Goal: Information Seeking & Learning: Find specific fact

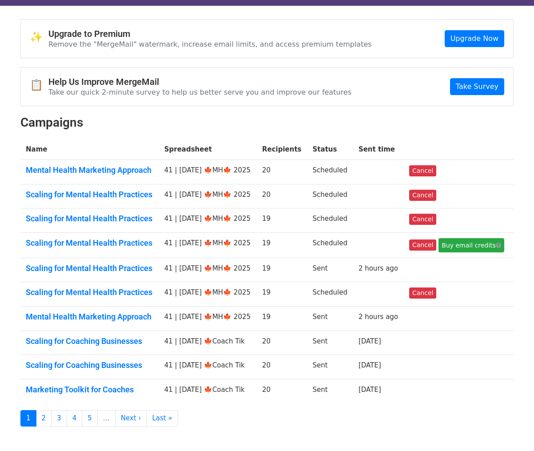
scroll to position [22, 0]
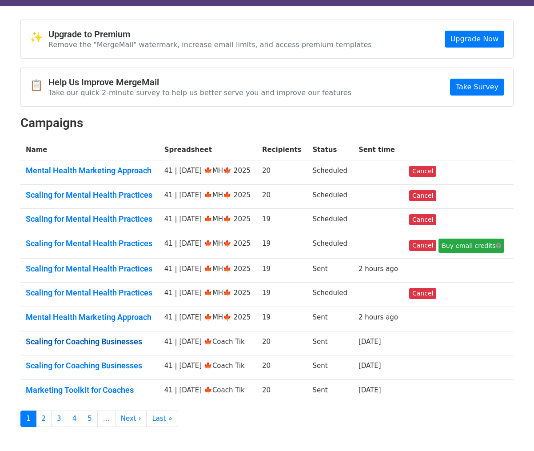
click at [108, 341] on link "Scaling for Coaching Businesses" at bounding box center [90, 342] width 128 height 10
click at [107, 363] on link "Scaling for Coaching Businesses" at bounding box center [90, 366] width 128 height 10
click at [105, 390] on link "Marketing Toolkit for Coaches" at bounding box center [90, 390] width 128 height 10
click at [48, 423] on link "2" at bounding box center [44, 418] width 16 height 16
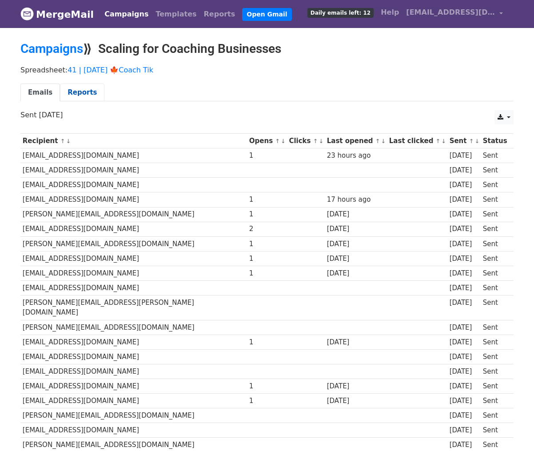
click at [83, 94] on link "Reports" at bounding box center [82, 93] width 44 height 18
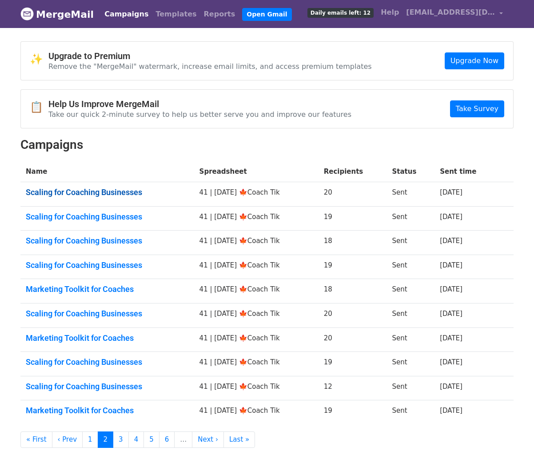
click at [95, 192] on link "Scaling for Coaching Businesses" at bounding box center [107, 192] width 163 height 10
click at [95, 219] on link "Scaling for Coaching Businesses" at bounding box center [107, 217] width 163 height 10
click at [95, 244] on link "Scaling for Coaching Businesses" at bounding box center [107, 241] width 163 height 10
click at [96, 268] on link "Scaling for Coaching Businesses" at bounding box center [107, 265] width 163 height 10
click at [96, 287] on link "Marketing Toolkit for Coaches" at bounding box center [107, 289] width 163 height 10
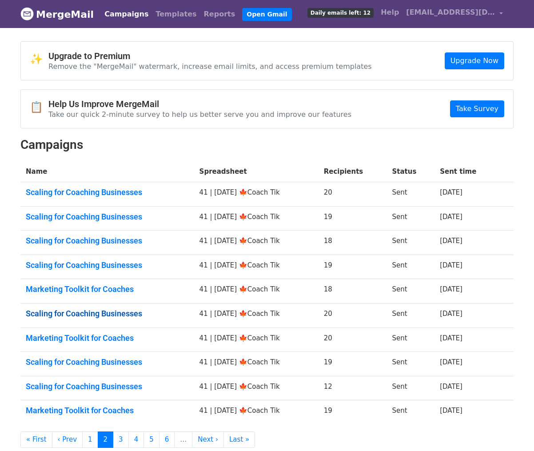
click at [96, 315] on link "Scaling for Coaching Businesses" at bounding box center [107, 314] width 163 height 10
click at [95, 337] on link "Marketing Toolkit for Coaches" at bounding box center [107, 338] width 163 height 10
click at [93, 362] on link "Scaling for Coaching Businesses" at bounding box center [107, 362] width 163 height 10
click at [93, 387] on link "Scaling for Coaching Businesses" at bounding box center [107, 387] width 163 height 10
click at [93, 404] on td "Marketing Toolkit for Coaches" at bounding box center [107, 412] width 174 height 24
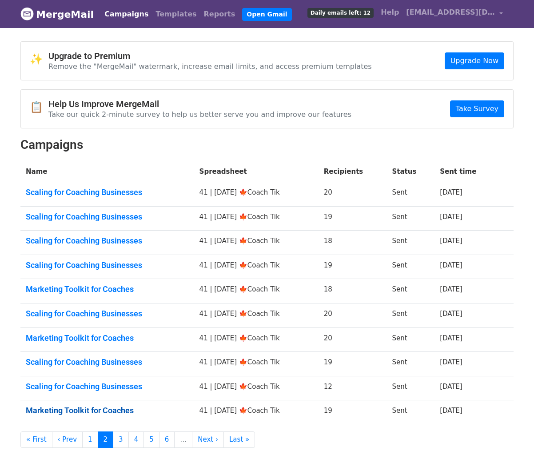
click at [93, 410] on link "Marketing Toolkit for Coaches" at bounding box center [107, 411] width 163 height 10
click at [116, 434] on link "3" at bounding box center [121, 439] width 16 height 16
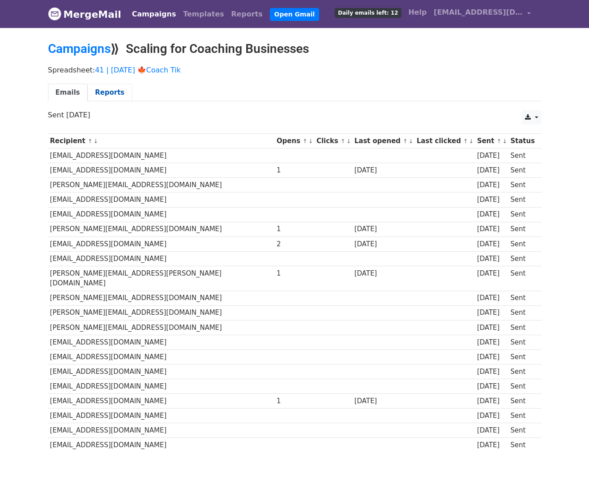
click at [109, 91] on link "Reports" at bounding box center [110, 93] width 44 height 18
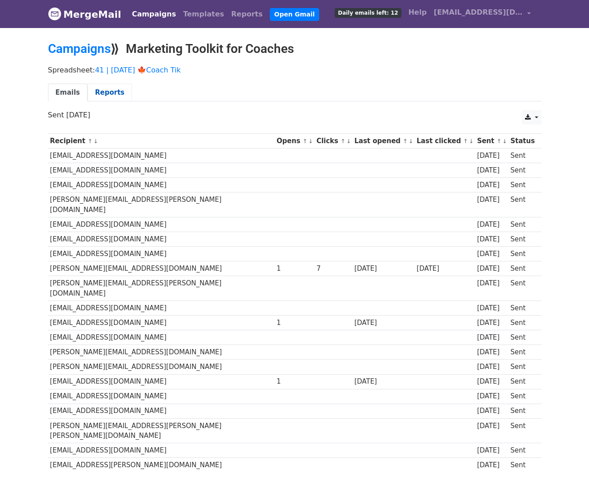
click at [116, 93] on link "Reports" at bounding box center [110, 93] width 44 height 18
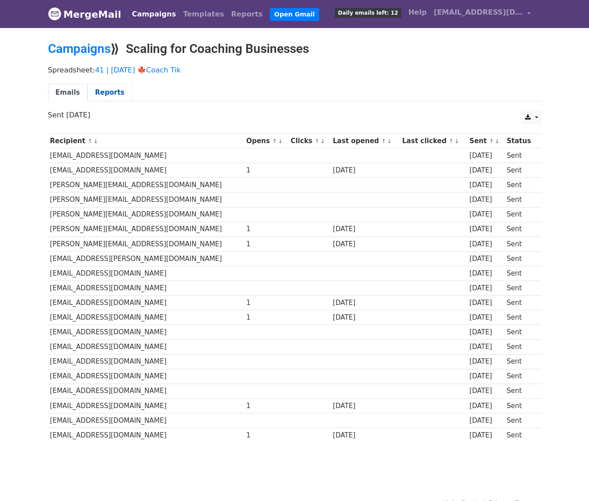
click at [107, 88] on link "Reports" at bounding box center [110, 93] width 44 height 18
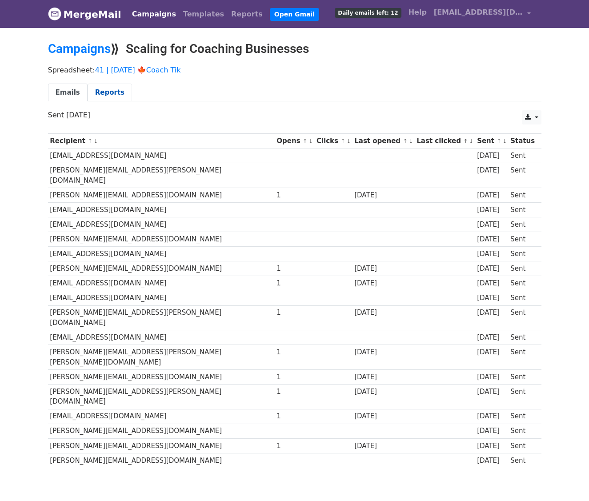
click at [105, 91] on link "Reports" at bounding box center [110, 93] width 44 height 18
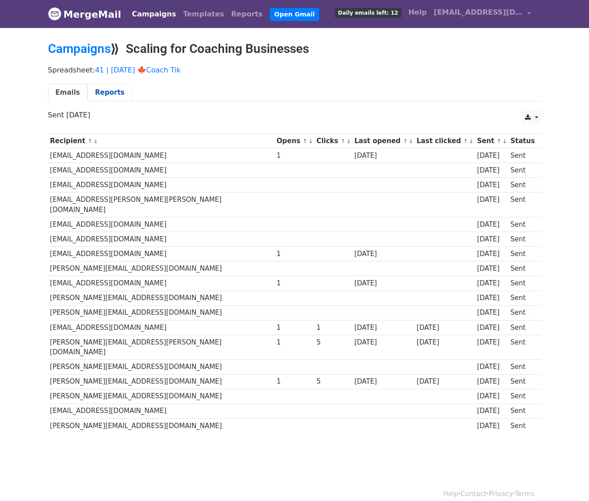
click at [109, 88] on link "Reports" at bounding box center [110, 93] width 44 height 18
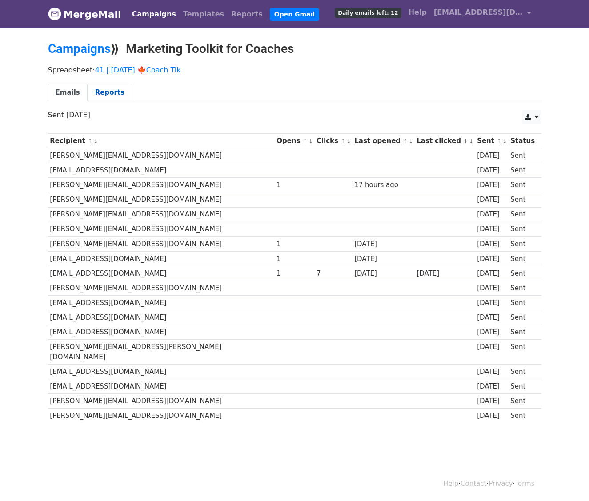
click at [114, 84] on link "Reports" at bounding box center [110, 93] width 44 height 18
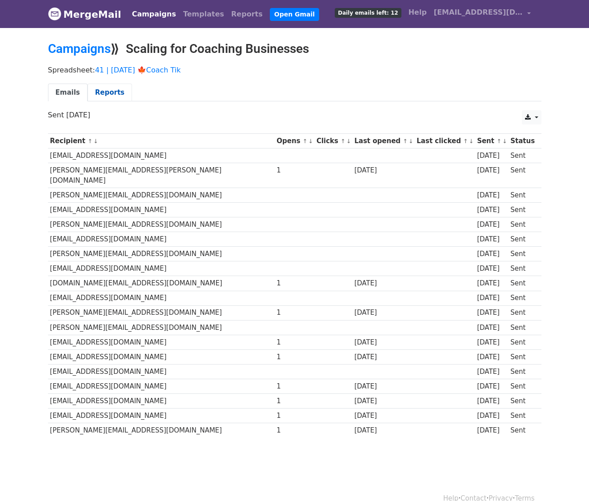
click at [109, 84] on link "Reports" at bounding box center [110, 93] width 44 height 18
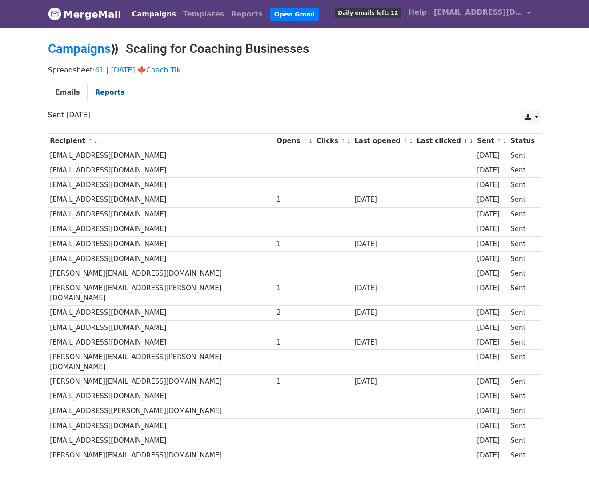
click at [110, 81] on div "Spreadsheet: 41 | SEP 15 '25 🍁Coach Tik Emails Reports" at bounding box center [294, 86] width 506 height 50
click at [110, 89] on link "Reports" at bounding box center [110, 93] width 44 height 18
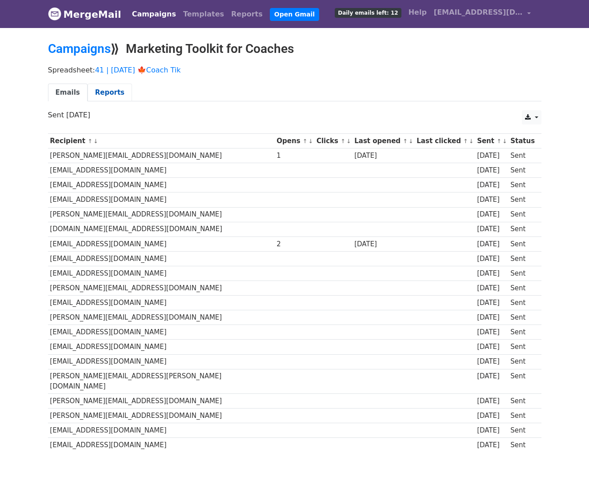
click at [105, 92] on link "Reports" at bounding box center [110, 93] width 44 height 18
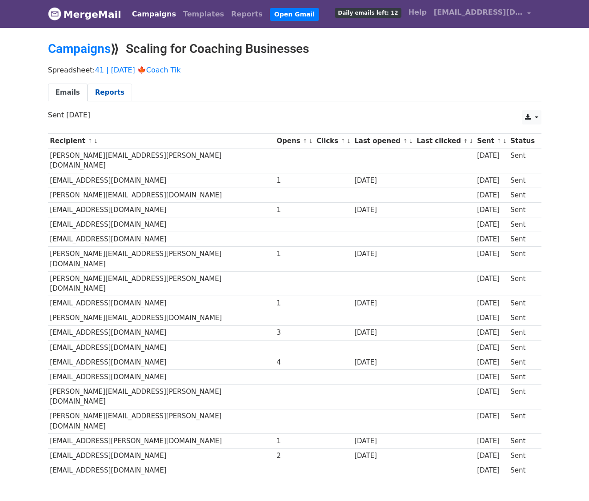
click at [115, 96] on link "Reports" at bounding box center [110, 93] width 44 height 18
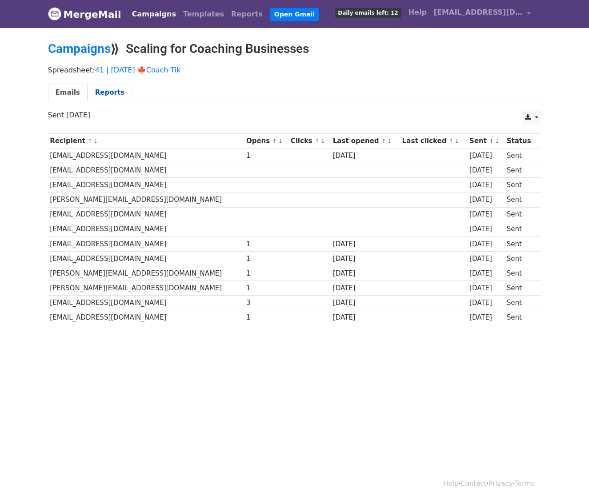
click at [111, 84] on link "Reports" at bounding box center [110, 93] width 44 height 18
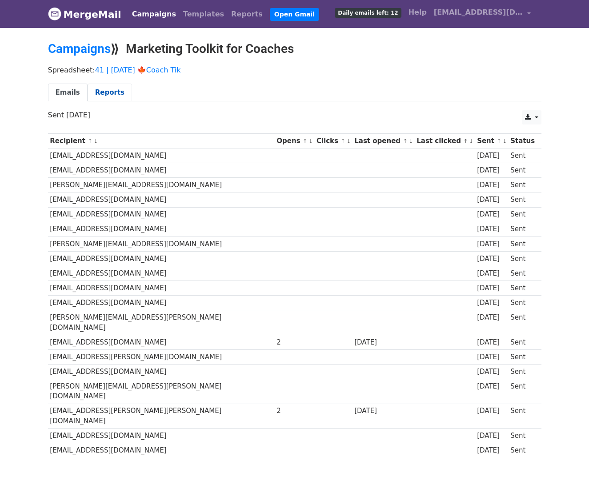
click at [119, 91] on link "Reports" at bounding box center [110, 93] width 44 height 18
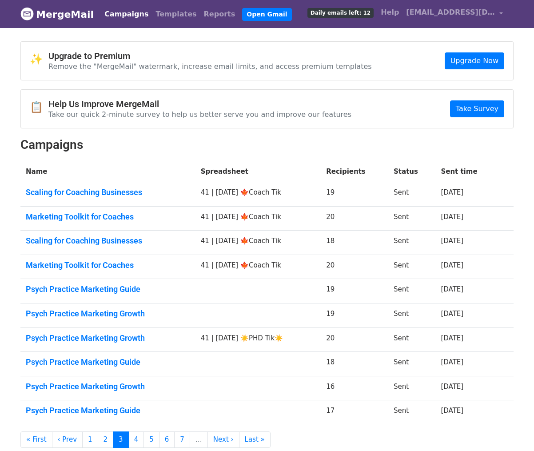
click at [95, 186] on td "Scaling for Coaching Businesses" at bounding box center [107, 194] width 175 height 24
click at [95, 192] on link "Scaling for Coaching Businesses" at bounding box center [108, 192] width 164 height 10
click at [95, 219] on link "Marketing Toolkit for Coaches" at bounding box center [108, 217] width 164 height 10
click at [95, 244] on link "Scaling for Coaching Businesses" at bounding box center [108, 241] width 164 height 10
click at [95, 263] on link "Marketing Toolkit for Coaches" at bounding box center [108, 265] width 164 height 10
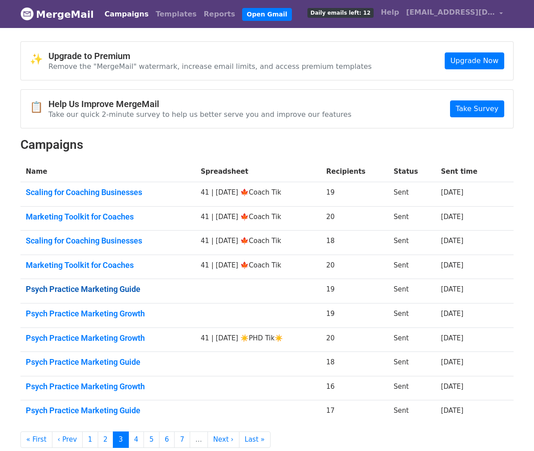
click at [96, 286] on link "Psych Practice Marketing Guide" at bounding box center [108, 289] width 164 height 10
click at [96, 310] on link "Psych Practice Marketing Growth" at bounding box center [108, 314] width 164 height 10
click at [96, 338] on link "Psych Practice Marketing Growth" at bounding box center [108, 338] width 164 height 10
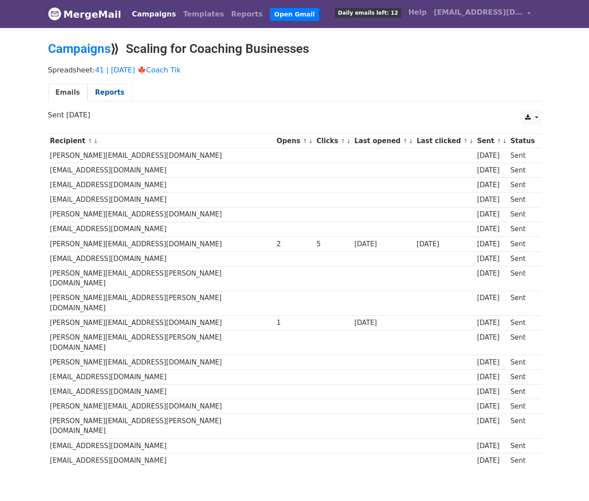
click at [118, 86] on link "Reports" at bounding box center [110, 93] width 44 height 18
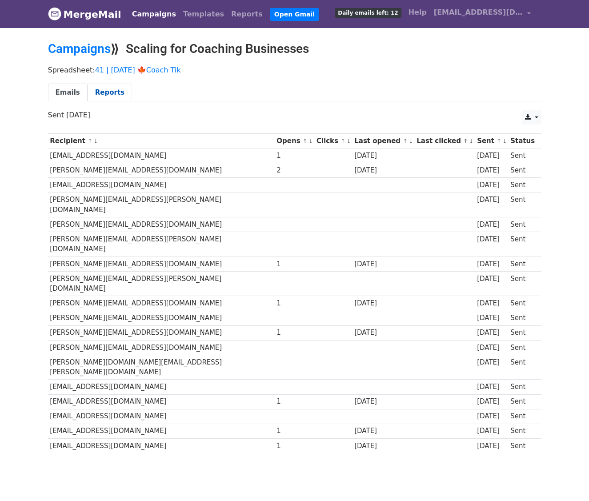
click at [110, 94] on link "Reports" at bounding box center [110, 93] width 44 height 18
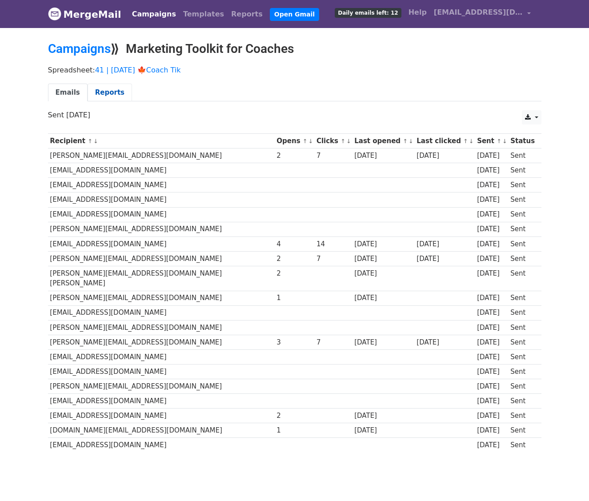
click at [115, 94] on link "Reports" at bounding box center [110, 93] width 44 height 18
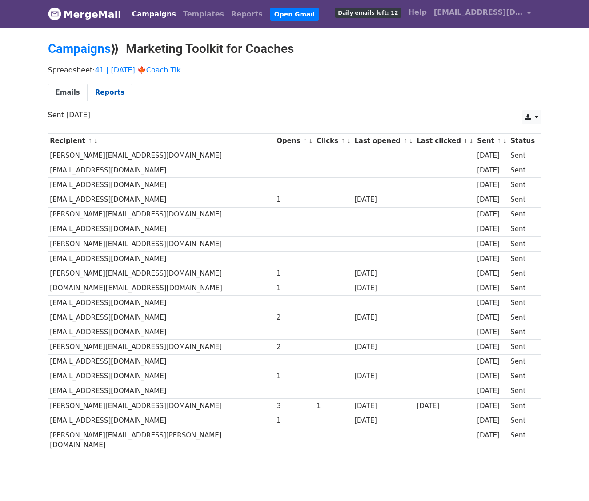
click at [99, 100] on link "Reports" at bounding box center [110, 93] width 44 height 18
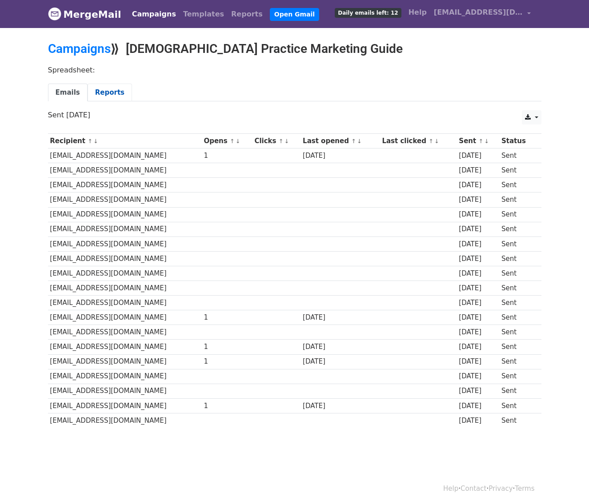
click at [113, 84] on link "Reports" at bounding box center [110, 93] width 44 height 18
click at [98, 96] on link "Reports" at bounding box center [110, 93] width 44 height 18
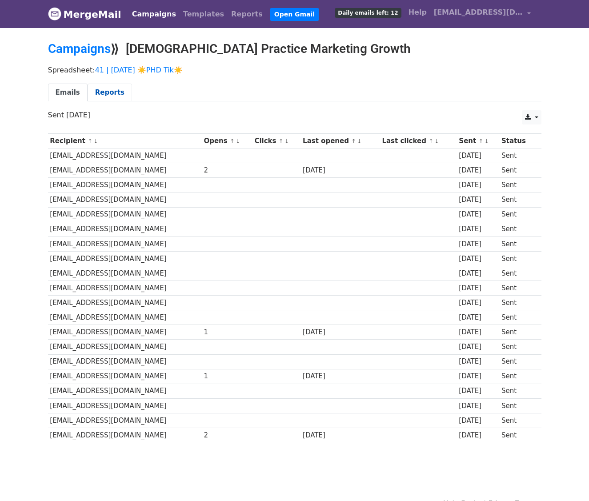
click at [112, 89] on link "Reports" at bounding box center [110, 93] width 44 height 18
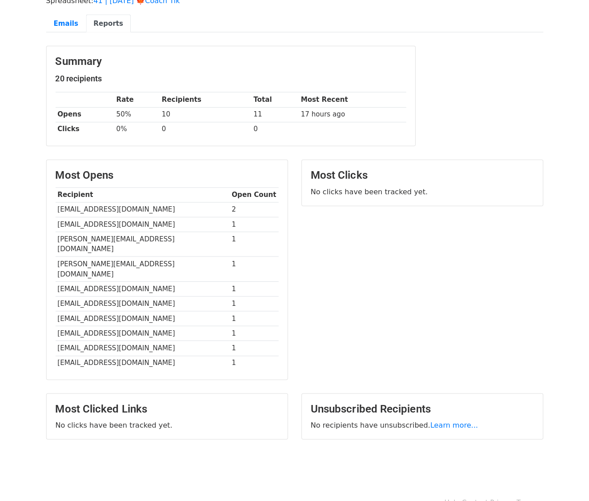
scroll to position [65, 0]
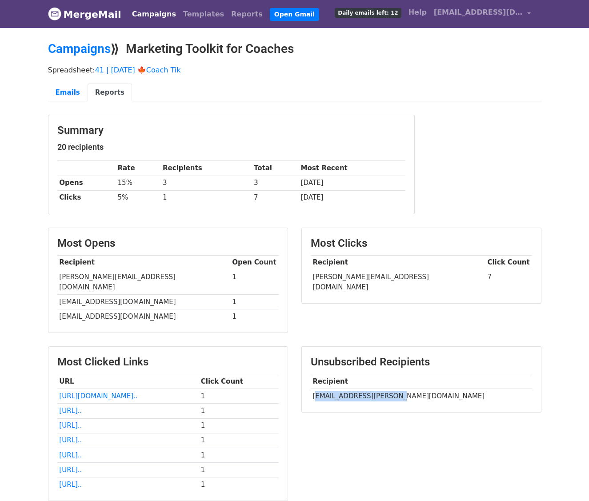
drag, startPoint x: 315, startPoint y: 383, endPoint x: 391, endPoint y: 387, distance: 76.5
click at [391, 389] on td "[EMAIL_ADDRESS][PERSON_NAME][DOMAIN_NAME]" at bounding box center [421, 396] width 221 height 15
copy td "[PERSON_NAME][EMAIL_ADDRESS][PERSON_NAME]."
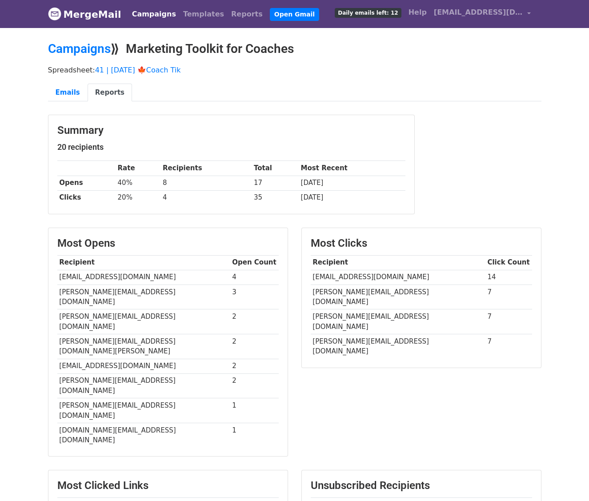
drag, startPoint x: 327, startPoint y: 461, endPoint x: 408, endPoint y: 461, distance: 81.7
drag, startPoint x: 408, startPoint y: 461, endPoint x: 328, endPoint y: 461, distance: 80.4
copy td "@new-dawn-coaching.co"
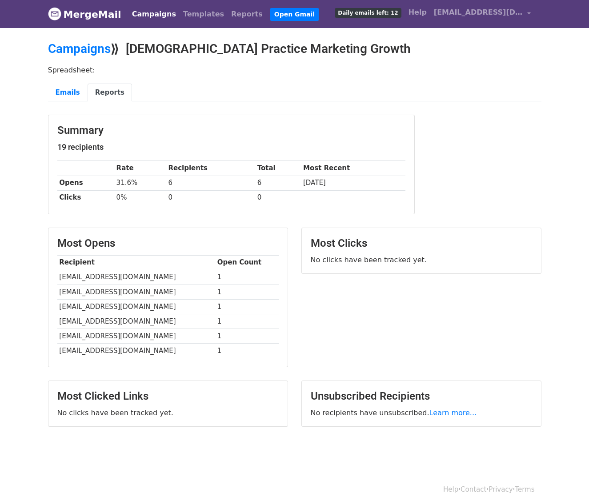
click at [98, 96] on link "Reports" at bounding box center [110, 93] width 44 height 18
